Goal: Information Seeking & Learning: Check status

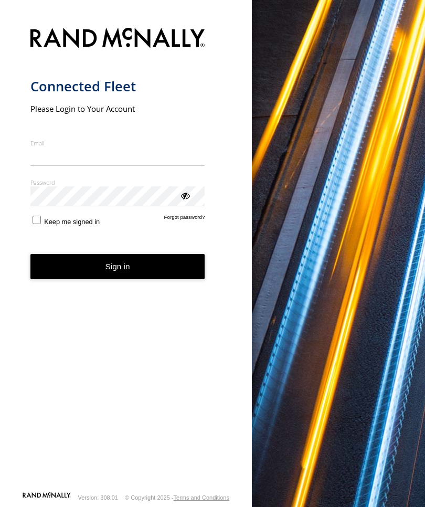
scroll to position [1, 0]
type input "**********"
click at [118, 270] on button "Sign in" at bounding box center [117, 267] width 175 height 26
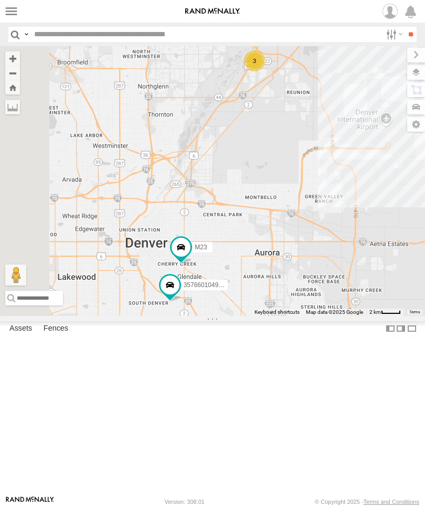
click at [0, 0] on div "M23" at bounding box center [0, 0] width 0 height 0
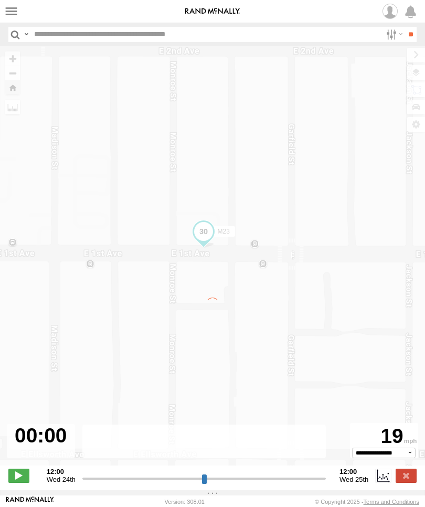
type input "**********"
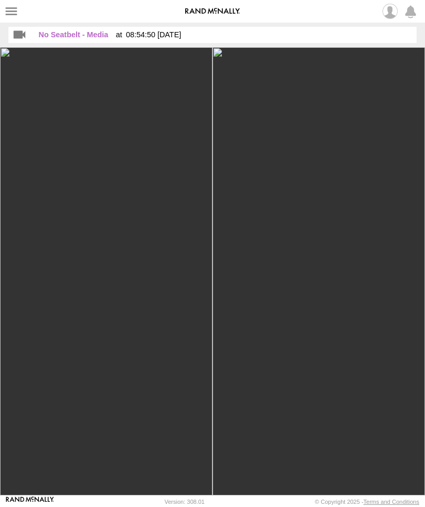
click at [270, 422] on div at bounding box center [212, 271] width 425 height 449
click at [323, 134] on div at bounding box center [212, 271] width 425 height 449
click at [333, 292] on img at bounding box center [319, 271] width 213 height 449
click at [15, 13] on label at bounding box center [11, 11] width 15 height 15
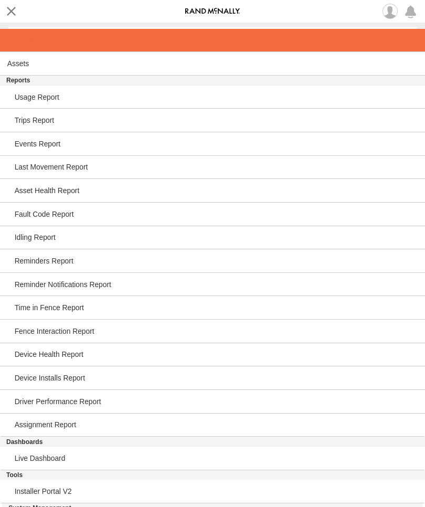
click at [26, 36] on span at bounding box center [22, 40] width 30 height 8
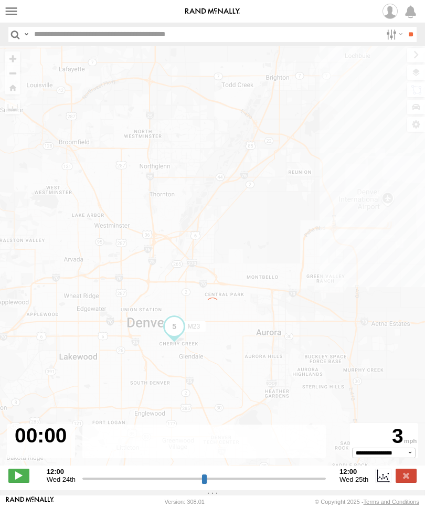
type input "**********"
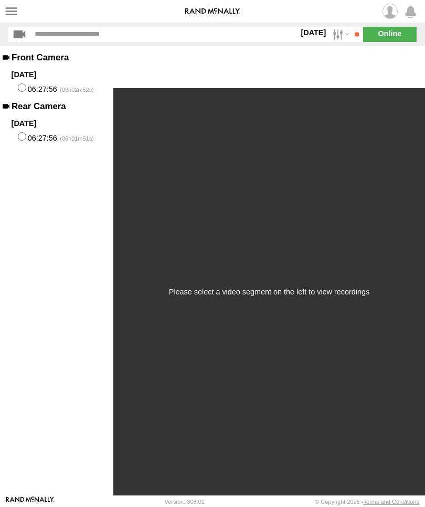
click at [50, 87] on label "06:27:56" at bounding box center [56, 87] width 113 height 15
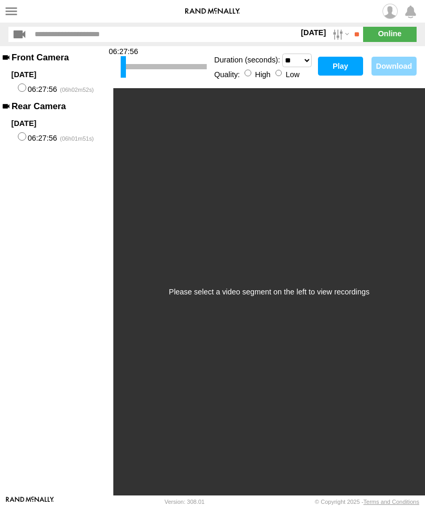
click at [338, 65] on button "Play" at bounding box center [340, 66] width 45 height 19
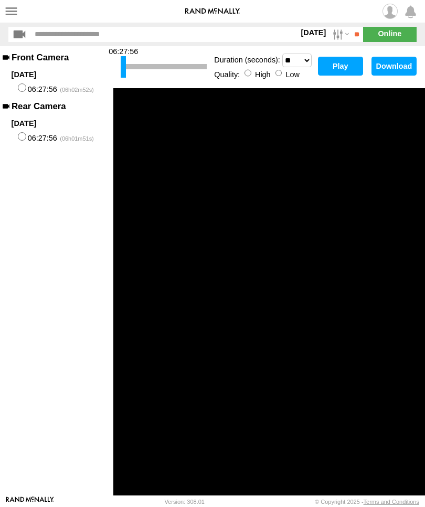
click at [338, 64] on button "Play" at bounding box center [340, 66] width 45 height 19
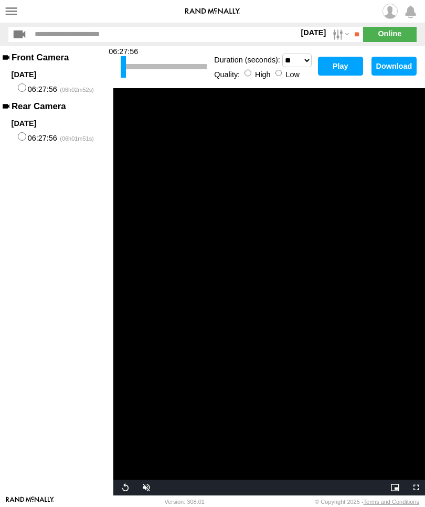
click at [338, 71] on button "Play" at bounding box center [340, 66] width 45 height 19
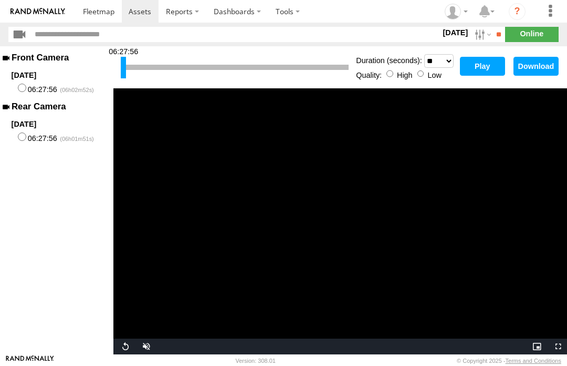
click at [425, 61] on select "* ** ** ** ** ** ** *** *** *** ***" at bounding box center [438, 61] width 29 height 14
select select "**"
click at [425, 69] on button "Play" at bounding box center [482, 66] width 45 height 19
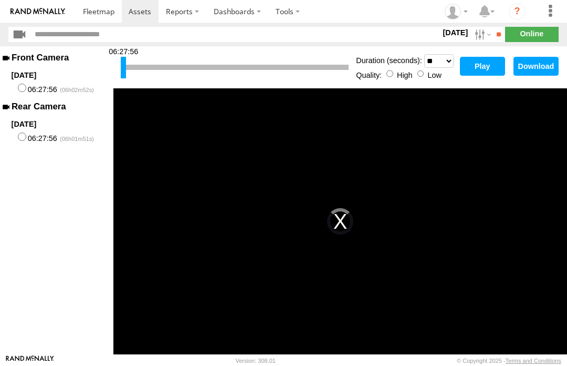
click at [425, 67] on button "Play" at bounding box center [482, 66] width 45 height 19
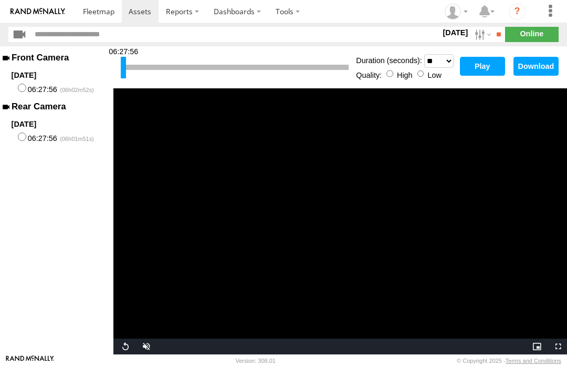
click at [425, 69] on button "Play" at bounding box center [482, 66] width 45 height 19
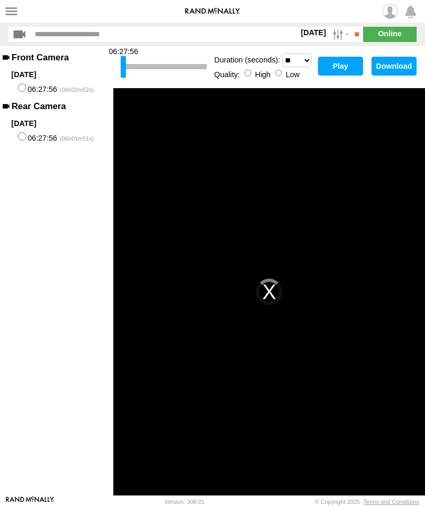
click at [9, 13] on label at bounding box center [11, 11] width 15 height 15
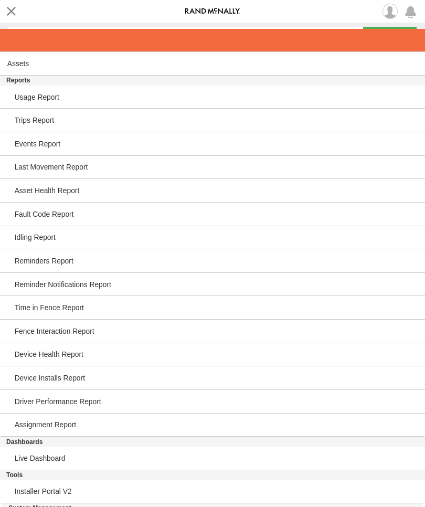
click at [32, 37] on span at bounding box center [22, 40] width 30 height 8
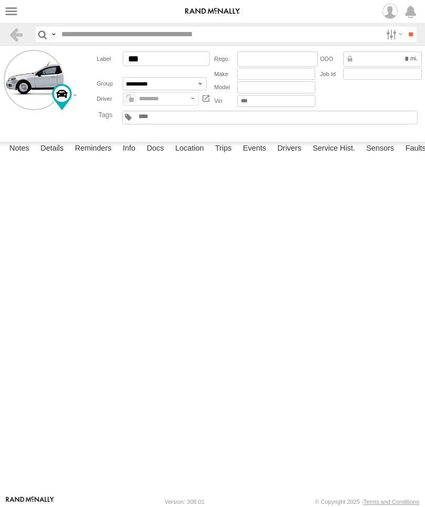
click at [231, 157] on label "Trips" at bounding box center [223, 149] width 27 height 15
click at [0, 0] on label "11983 E 124th Ave Henderson,CO 39.92221 -104.84861" at bounding box center [0, 0] width 0 height 0
click at [0, 0] on label "×" at bounding box center [0, 0] width 0 height 0
click at [0, 0] on label "CO 39.9241 -104.84648" at bounding box center [0, 0] width 0 height 0
click at [0, 0] on label "×" at bounding box center [0, 0] width 0 height 0
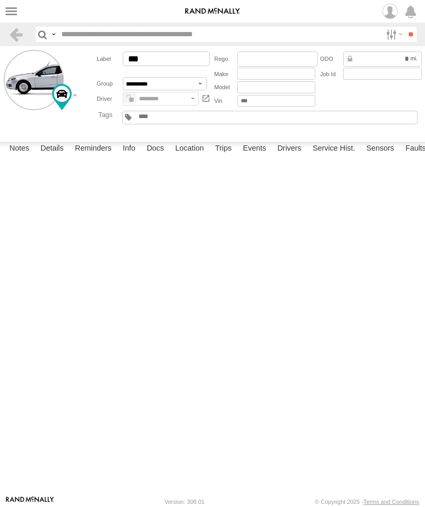
click at [0, 0] on span "39.92411" at bounding box center [0, 0] width 0 height 0
click at [0, 0] on label "×" at bounding box center [0, 0] width 0 height 0
click at [0, 0] on span "39.92412" at bounding box center [0, 0] width 0 height 0
click at [0, 0] on label "×" at bounding box center [0, 0] width 0 height 0
click at [259, 157] on label "Events" at bounding box center [255, 149] width 34 height 15
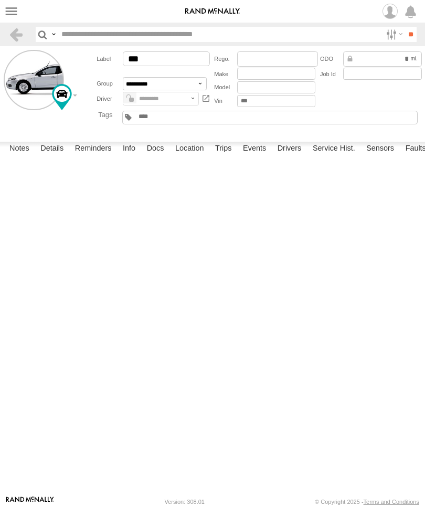
scroll to position [25, 0]
click at [91, 157] on label "Reminders" at bounding box center [93, 149] width 47 height 15
click at [90, 157] on label "Reminders" at bounding box center [93, 149] width 47 height 15
click at [0, 0] on select "**********" at bounding box center [0, 0] width 0 height 0
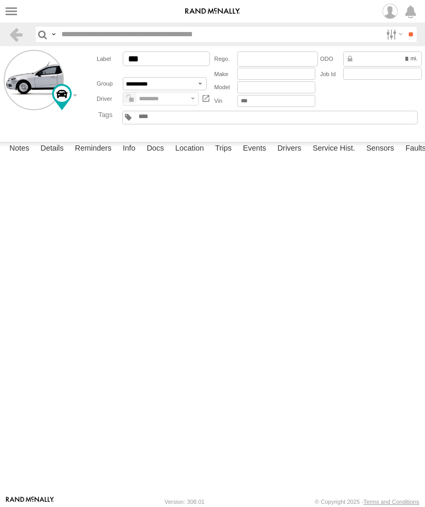
click at [0, 0] on select "**********" at bounding box center [0, 0] width 0 height 0
select select "**********"
click at [17, 6] on label at bounding box center [11, 11] width 15 height 15
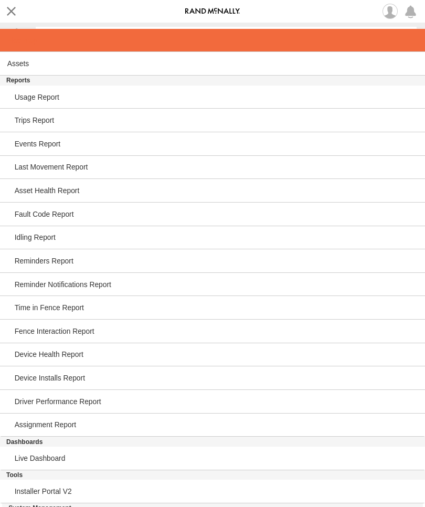
click at [39, 42] on link at bounding box center [212, 41] width 425 height 24
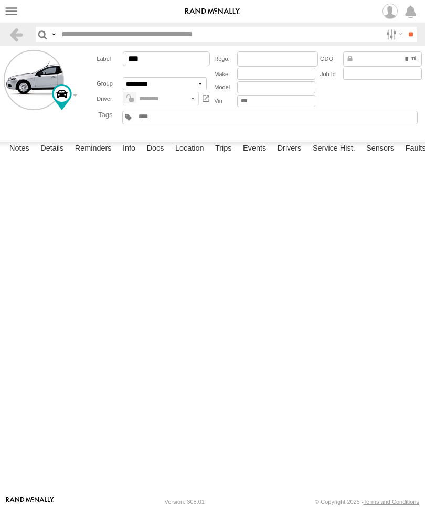
click at [59, 157] on label "Details" at bounding box center [52, 149] width 34 height 15
click at [358, 157] on label "Interactions" at bounding box center [358, 149] width 50 height 15
click at [258, 157] on label "Events" at bounding box center [255, 149] width 34 height 15
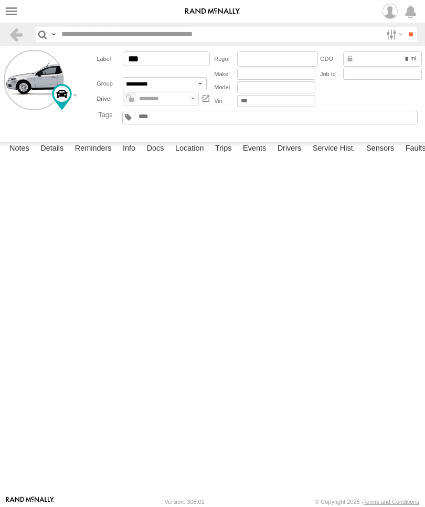
scroll to position [60512, 0]
click at [0, 0] on label "Location Update" at bounding box center [0, 0] width 0 height 0
click at [0, 0] on label "×" at bounding box center [0, 0] width 0 height 0
click at [0, 0] on label "Location Update" at bounding box center [0, 0] width 0 height 0
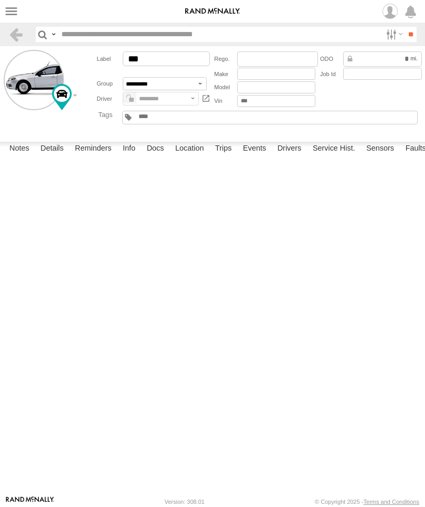
click at [0, 0] on label "Close" at bounding box center [0, 0] width 0 height 0
click at [0, 0] on label "Location Update" at bounding box center [0, 0] width 0 height 0
click at [0, 0] on label "×" at bounding box center [0, 0] width 0 height 0
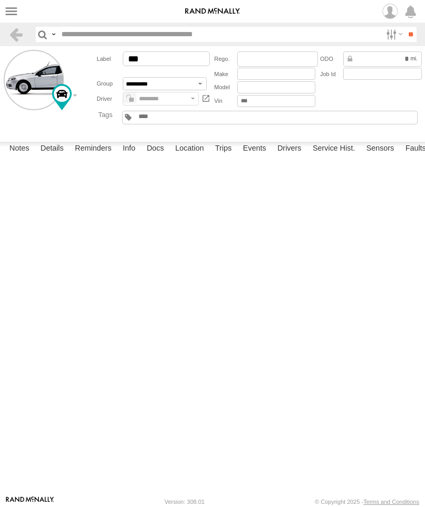
click at [0, 0] on label "Location Update" at bounding box center [0, 0] width 0 height 0
click at [0, 0] on label "×" at bounding box center [0, 0] width 0 height 0
click at [0, 0] on div "58.4" at bounding box center [0, 0] width 0 height 0
click at [0, 0] on label "Location Update" at bounding box center [0, 0] width 0 height 0
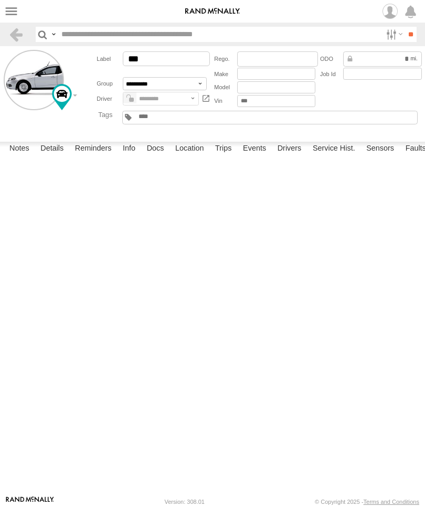
click at [0, 0] on label "×" at bounding box center [0, 0] width 0 height 0
click at [18, 13] on label at bounding box center [11, 11] width 15 height 15
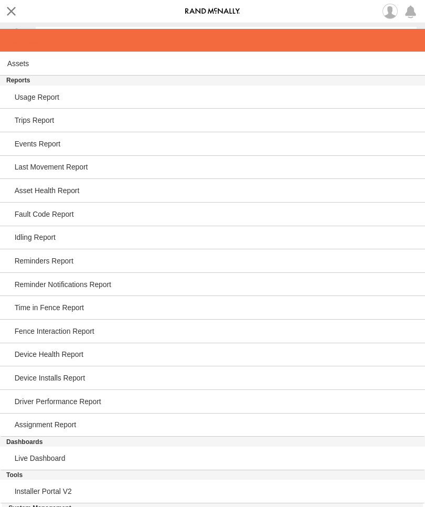
click at [33, 40] on span at bounding box center [22, 40] width 30 height 8
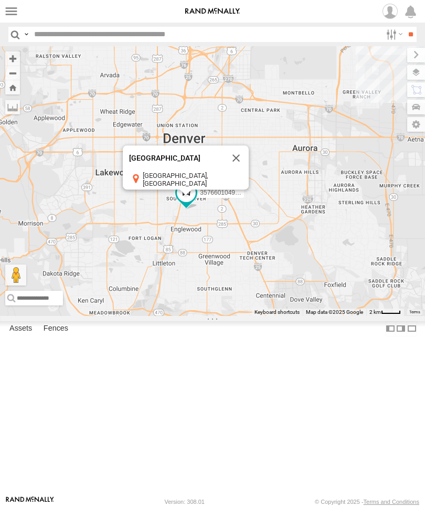
click at [249, 171] on button "Close" at bounding box center [236, 158] width 25 height 25
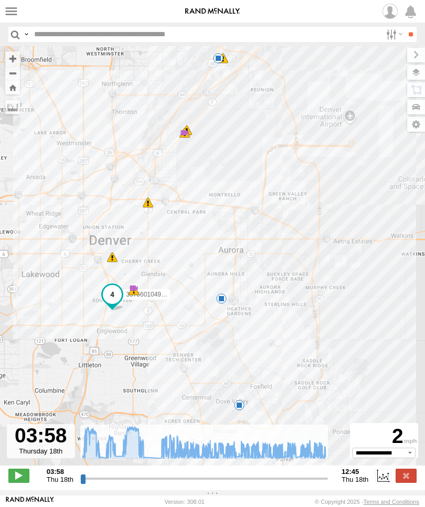
click at [418, 483] on div "**********" at bounding box center [212, 477] width 425 height 22
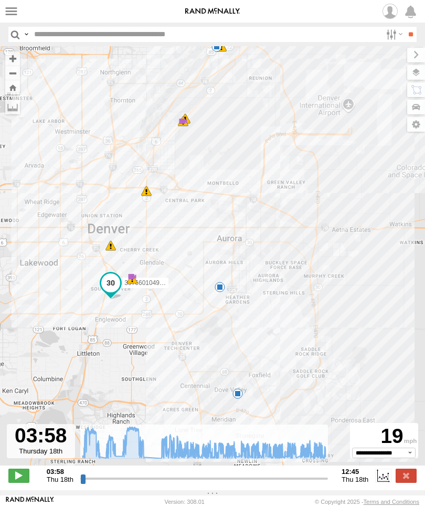
click at [21, 477] on span at bounding box center [18, 476] width 21 height 14
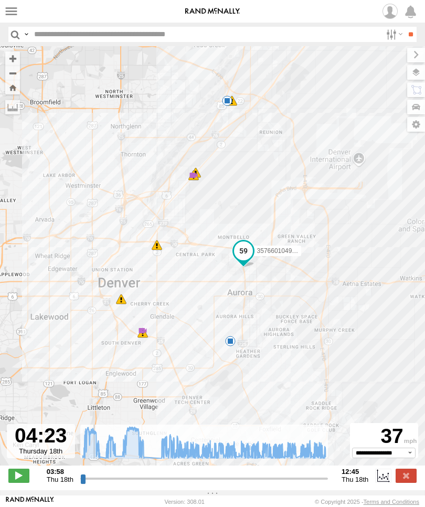
click at [15, 477] on span at bounding box center [18, 476] width 21 height 14
type input "**********"
click at [8, 12] on label at bounding box center [11, 11] width 15 height 15
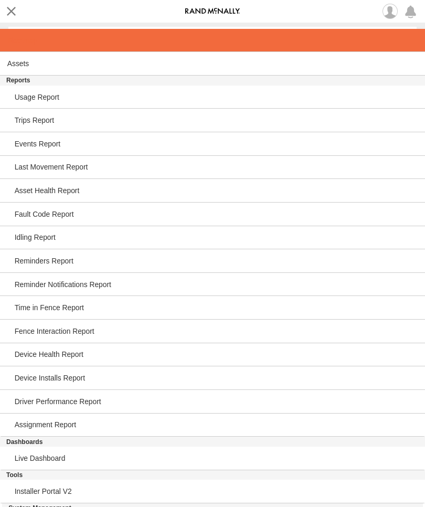
click at [25, 44] on span at bounding box center [22, 40] width 30 height 8
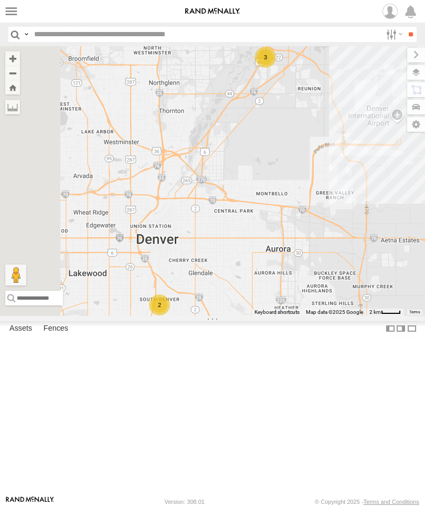
click at [0, 0] on div "All Assets" at bounding box center [0, 0] width 0 height 0
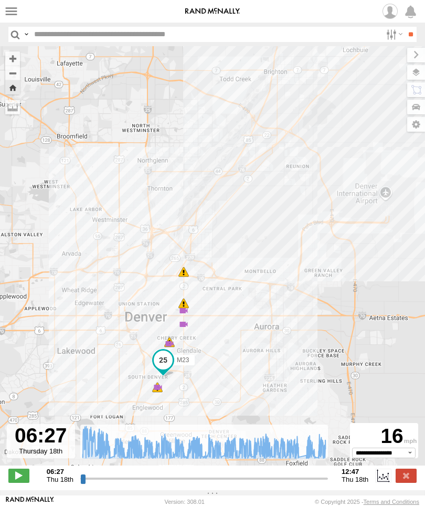
click at [19, 475] on span at bounding box center [18, 476] width 21 height 14
click at [411, 458] on select "**********" at bounding box center [384, 453] width 64 height 10
click at [217, 479] on input "range" at bounding box center [204, 479] width 248 height 10
click at [299, 472] on div "Created with Highcharts 6.0.7 [DOMAIN_NAME] 06:27 07:27 08:27 09:27 10:27" at bounding box center [204, 476] width 248 height 16
click at [286, 484] on input "range" at bounding box center [204, 479] width 248 height 10
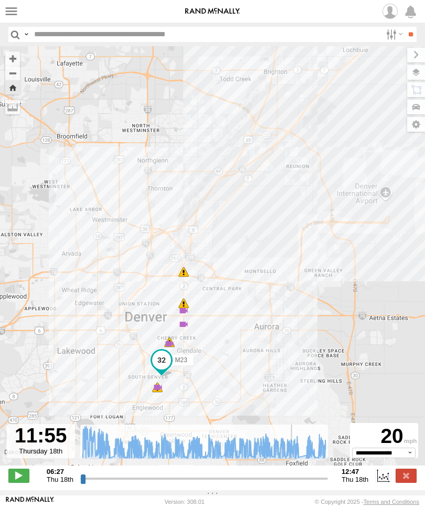
click at [311, 481] on input "range" at bounding box center [204, 479] width 248 height 10
click at [328, 480] on input "range" at bounding box center [204, 479] width 248 height 10
click at [321, 480] on input "range" at bounding box center [204, 479] width 248 height 10
click at [15, 475] on span at bounding box center [18, 476] width 21 height 14
type input "**********"
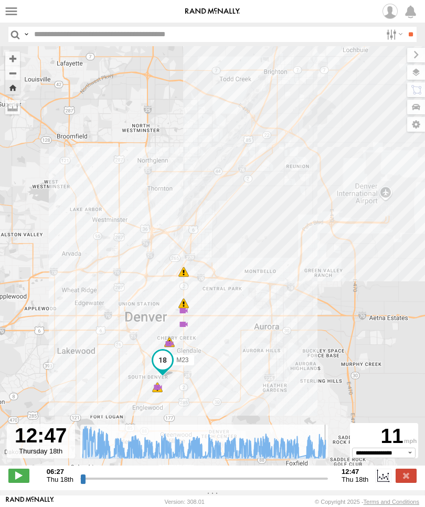
click at [6, 10] on label at bounding box center [11, 11] width 15 height 15
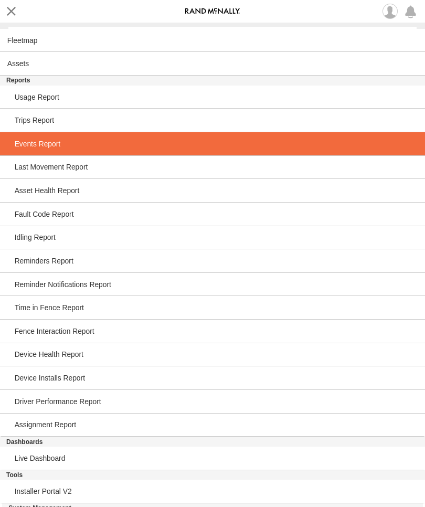
click at [50, 148] on span at bounding box center [38, 144] width 46 height 8
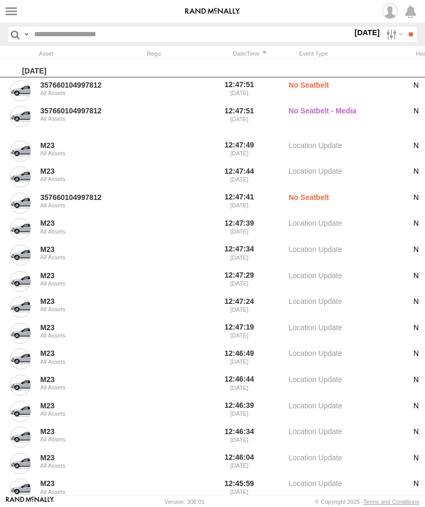
click at [7, 15] on label at bounding box center [11, 11] width 15 height 15
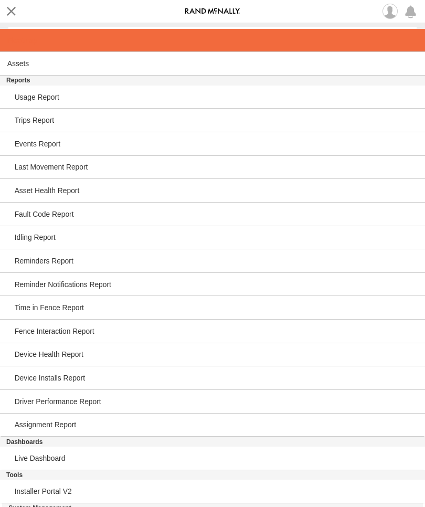
click at [24, 41] on span at bounding box center [22, 40] width 30 height 8
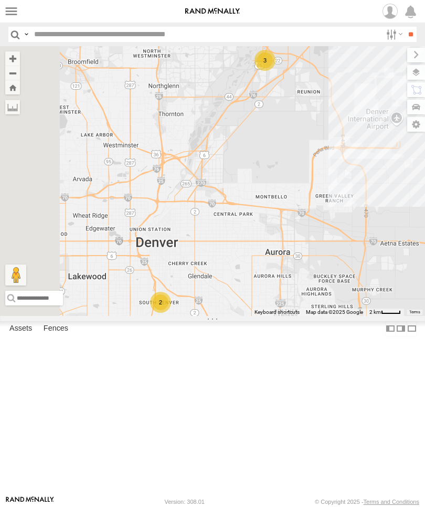
click at [0, 0] on div "M14 All Assets" at bounding box center [0, 0] width 0 height 0
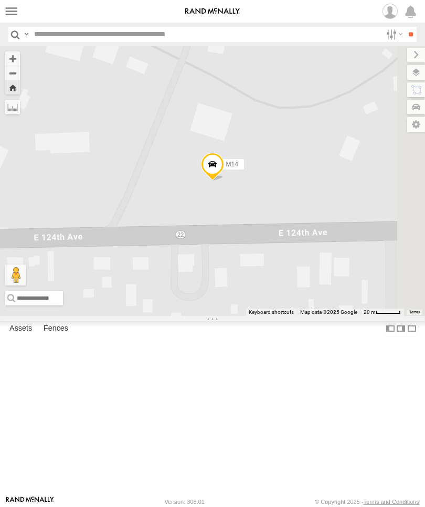
click at [0, 0] on div "All Assets" at bounding box center [0, 0] width 0 height 0
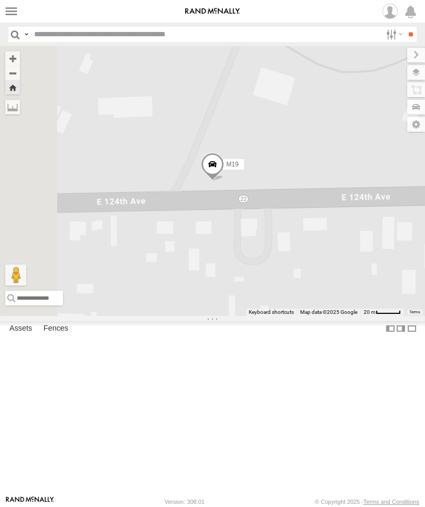
click at [0, 0] on div "All Assets" at bounding box center [0, 0] width 0 height 0
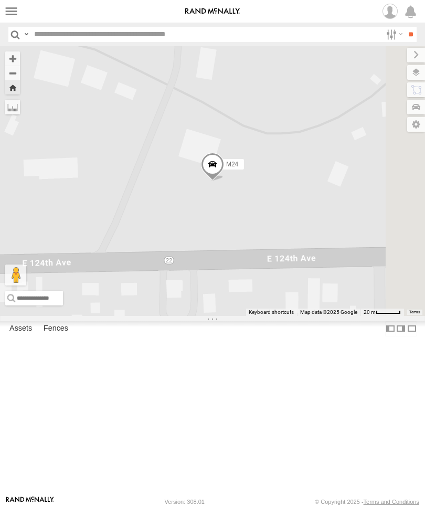
click at [0, 0] on div "All Assets" at bounding box center [0, 0] width 0 height 0
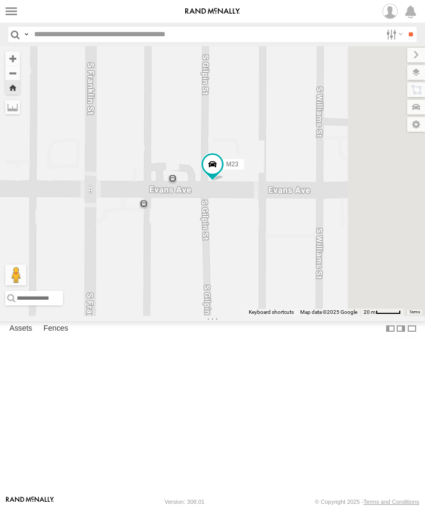
click at [0, 0] on div "M23 All Assets" at bounding box center [0, 0] width 0 height 0
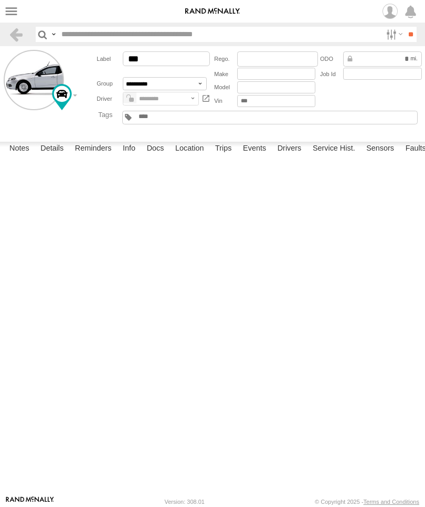
click at [181, 121] on input "text" at bounding box center [163, 117] width 50 height 8
click at [0, 0] on div "Date/Time Type Note Status" at bounding box center [0, 0] width 0 height 0
click at [152, 157] on label "Events" at bounding box center [156, 149] width 34 height 15
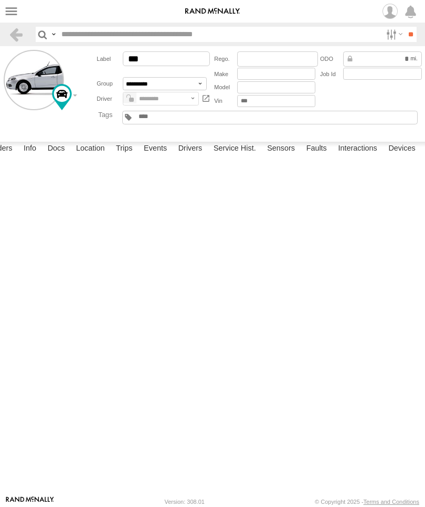
click at [0, 0] on link at bounding box center [0, 0] width 0 height 0
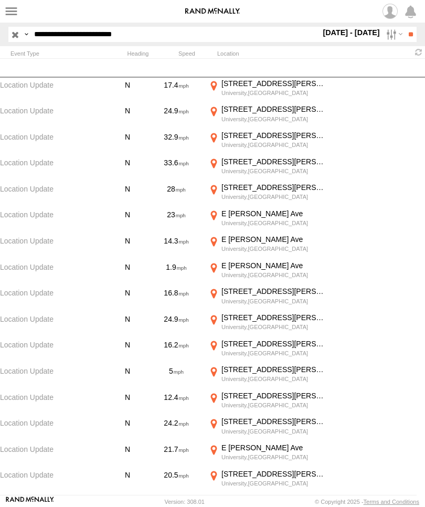
click at [50, 376] on label "Location Update" at bounding box center [52, 377] width 105 height 24
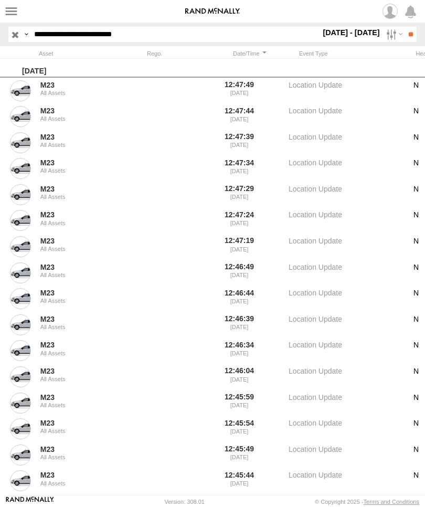
click at [408, 36] on input "**" at bounding box center [411, 34] width 12 height 15
click at [11, 12] on label at bounding box center [11, 11] width 15 height 15
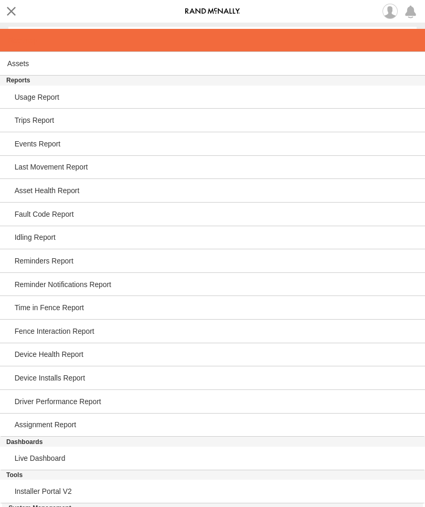
click at [29, 45] on span at bounding box center [22, 40] width 30 height 8
